Goal: Task Accomplishment & Management: Complete application form

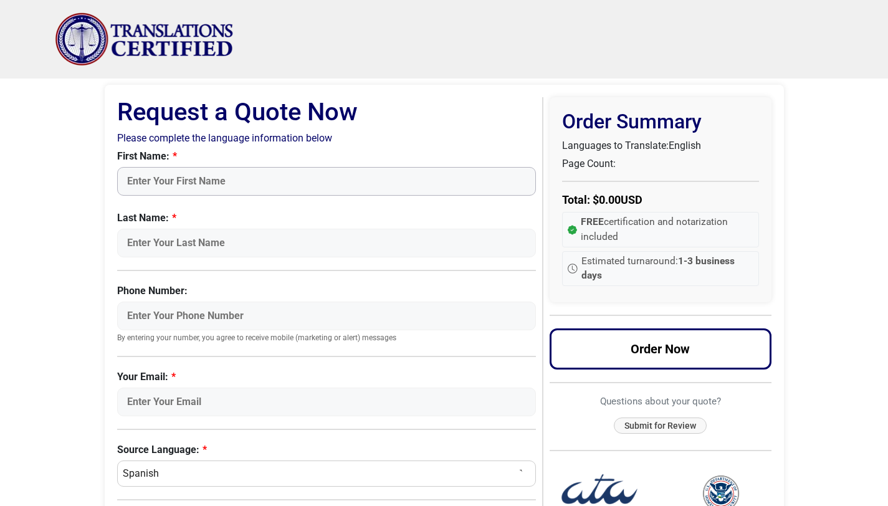
click at [268, 184] on input "First Name:" at bounding box center [326, 181] width 419 height 29
click at [331, 213] on label "Last Name:" at bounding box center [326, 218] width 419 height 15
click at [331, 229] on input "Last Name:" at bounding box center [326, 243] width 419 height 29
click at [203, 172] on input "First Name:" at bounding box center [326, 181] width 419 height 29
type input "Exalia"
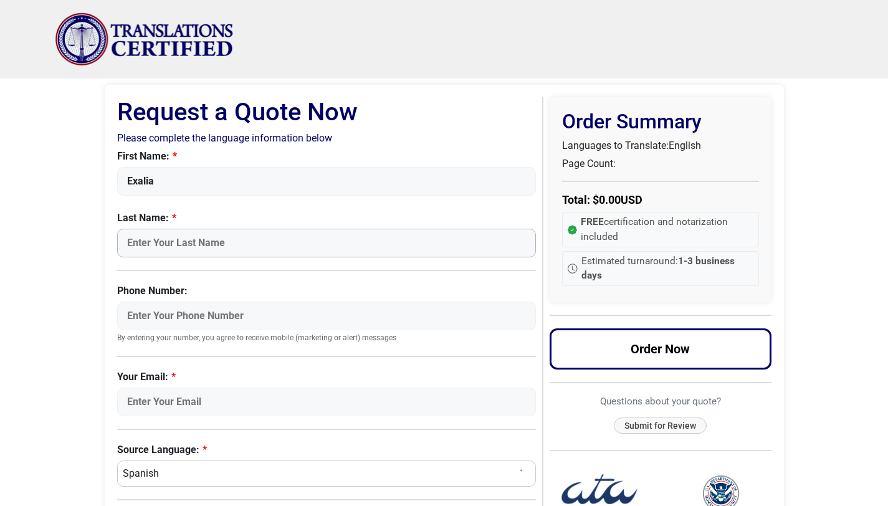
click at [143, 244] on input "Last Name:" at bounding box center [326, 243] width 419 height 29
type input "[PERSON_NAME]"
click at [159, 313] on input "Phone Number:" at bounding box center [326, 315] width 419 height 29
type input "5625563213"
click at [240, 398] on input "[EMAIL_ADDRESS][DOMAIN_NAME]" at bounding box center [326, 401] width 419 height 29
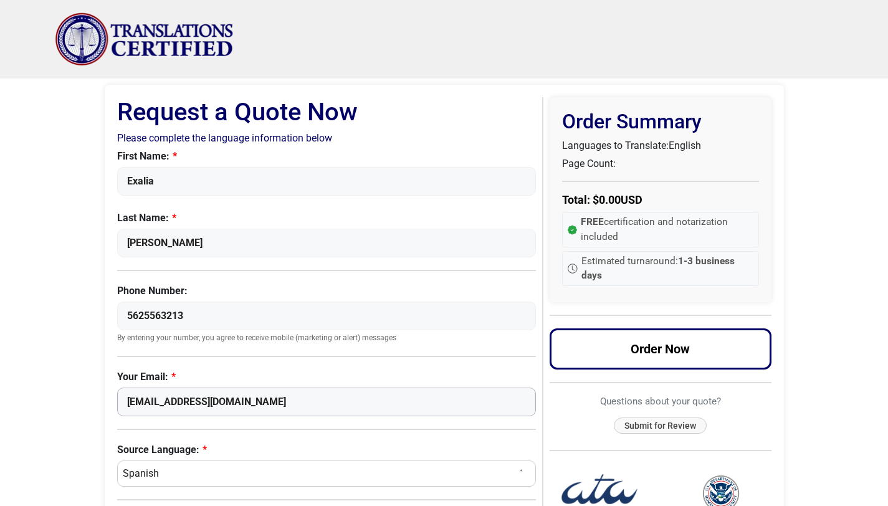
drag, startPoint x: 240, startPoint y: 398, endPoint x: 65, endPoint y: 393, distance: 175.1
click at [65, 393] on body "Skip to content Menu Menu Certified Translations Translation Services Documents…" at bounding box center [444, 474] width 888 height 949
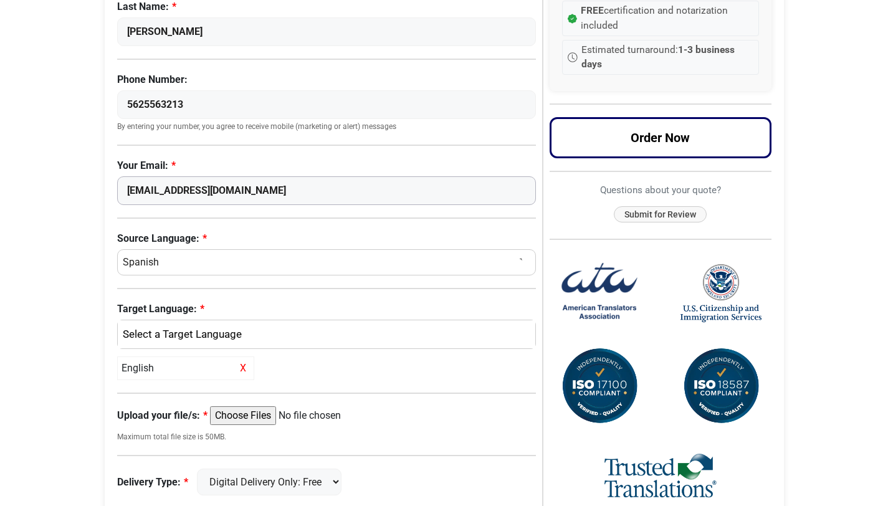
scroll to position [267, 0]
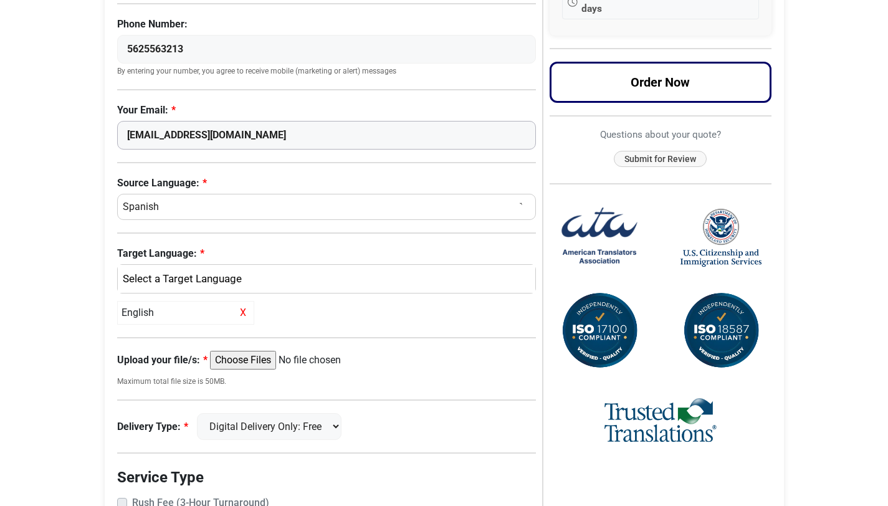
type input "[EMAIL_ADDRESS][DOMAIN_NAME]"
click at [217, 277] on div "English" at bounding box center [323, 279] width 399 height 16
click at [163, 346] on span "English" at bounding box center [149, 339] width 32 height 15
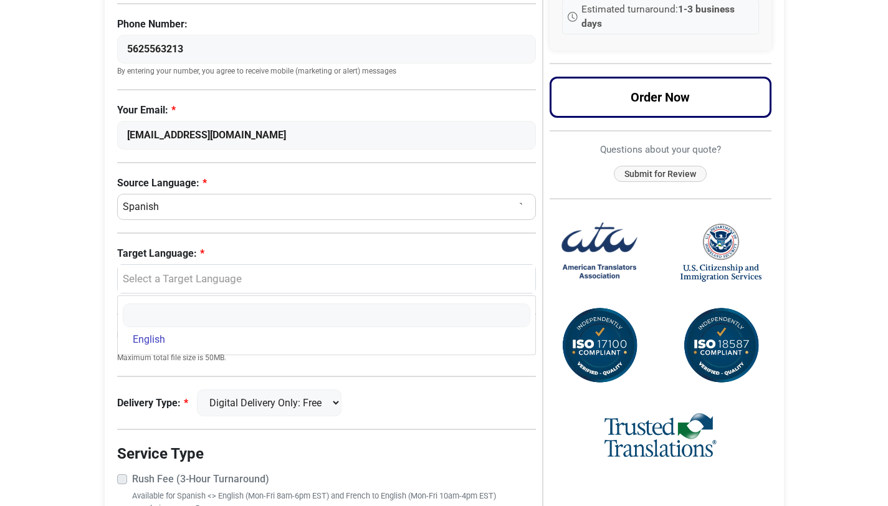
click at [84, 357] on body "Skip to content Menu Menu Certified Translations Translation Services Documents…" at bounding box center [444, 195] width 888 height 925
click at [189, 267] on div "Select a Target Language" at bounding box center [327, 279] width 418 height 29
click at [144, 343] on span "English" at bounding box center [149, 339] width 32 height 15
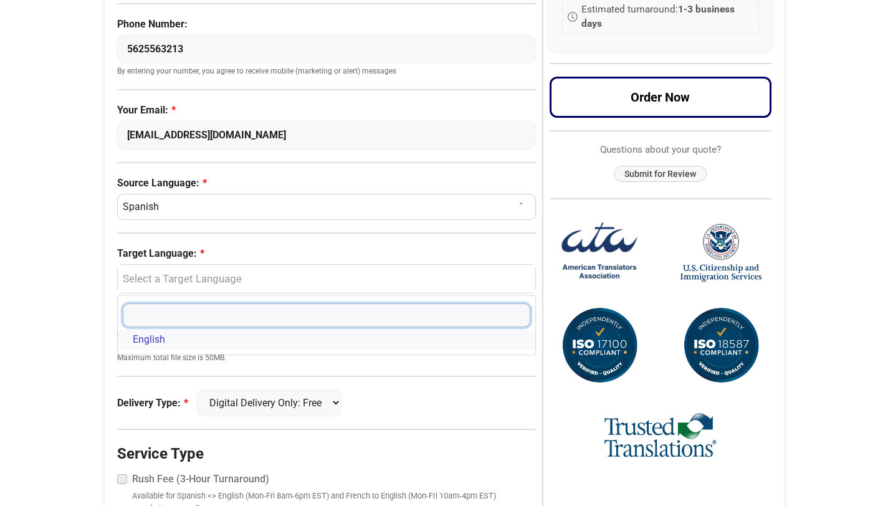
select select "English"
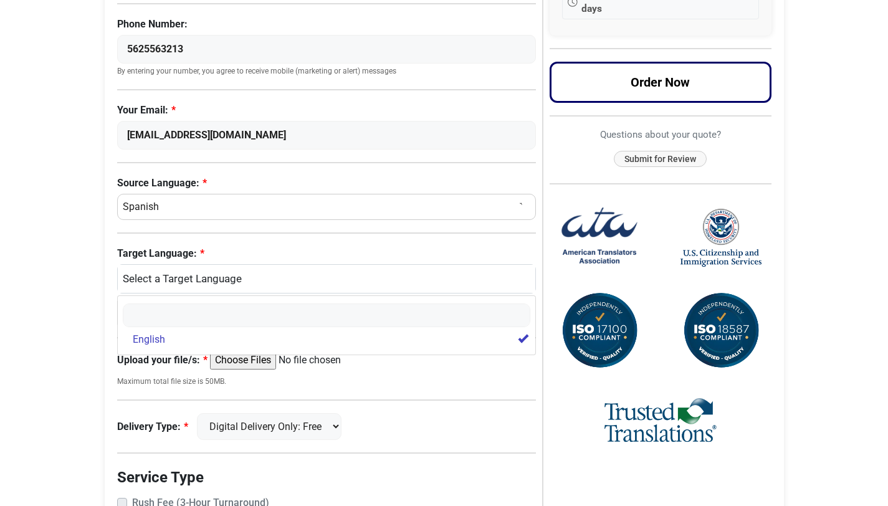
click at [78, 366] on body "Skip to content Menu Menu Certified Translations Translation Services Documents…" at bounding box center [444, 207] width 888 height 949
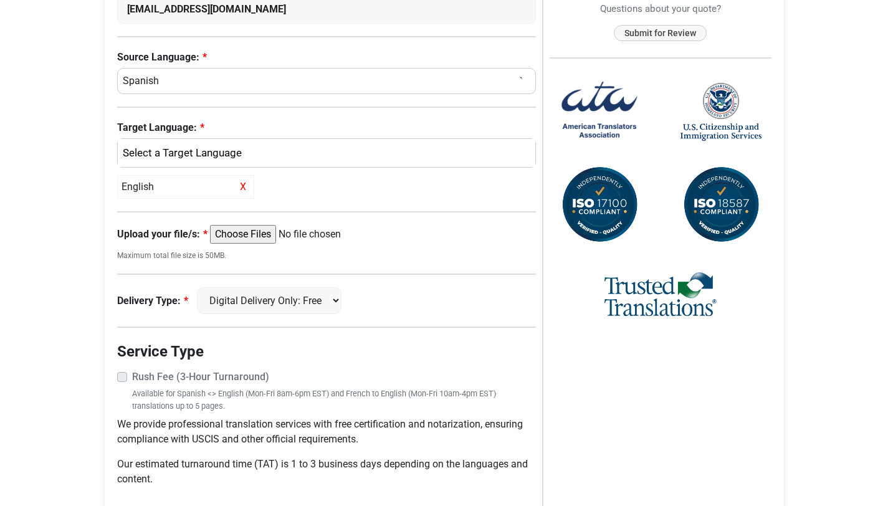
scroll to position [394, 0]
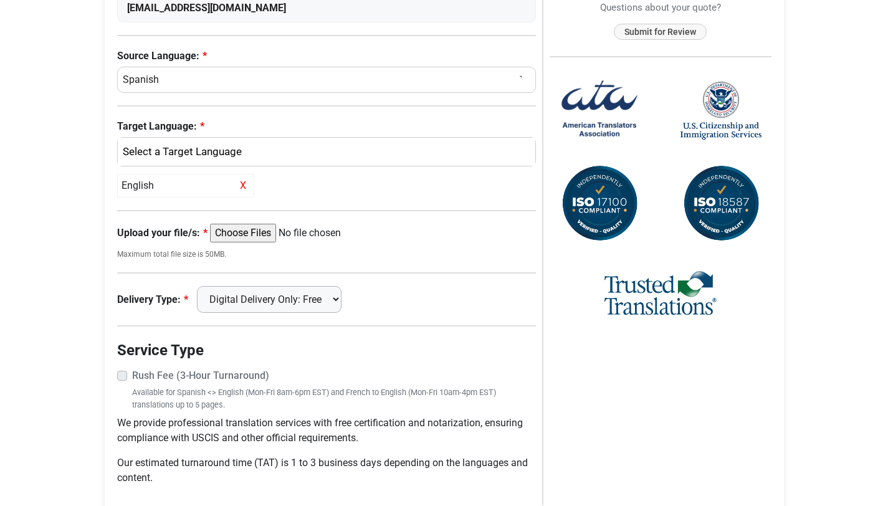
click at [272, 303] on select "Digital Delivery Only: Free FedEx 2 Day: $15" at bounding box center [269, 299] width 145 height 27
click at [132, 378] on label "Rush Fee (3-Hour Turnaround)" at bounding box center [334, 375] width 404 height 15
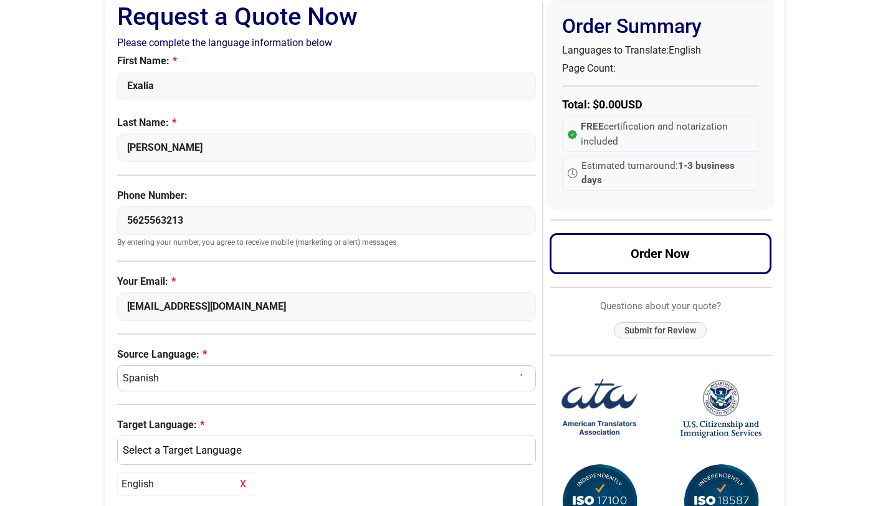
scroll to position [229, 0]
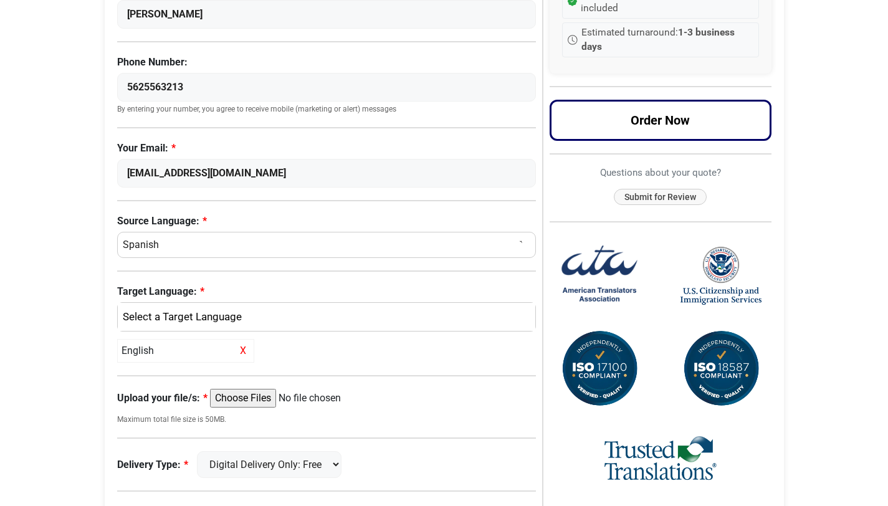
click at [857, 397] on body "Skip to content Menu Menu Certified Translations Translation Services Documents…" at bounding box center [444, 245] width 888 height 949
